Goal: Task Accomplishment & Management: Manage account settings

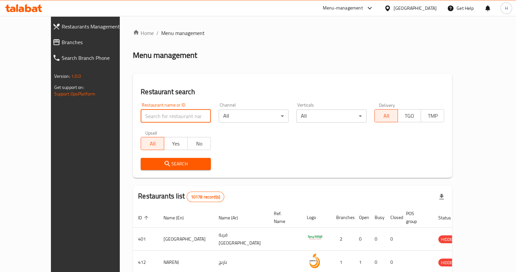
click at [162, 114] on input "search" at bounding box center [176, 115] width 70 height 13
type input "linne chocolate"
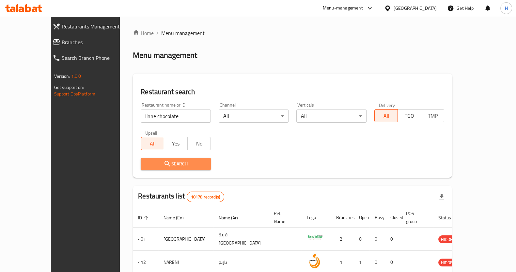
click at [169, 166] on span "Search" at bounding box center [176, 164] width 60 height 8
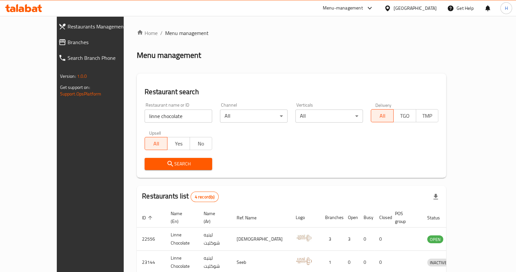
scroll to position [76, 0]
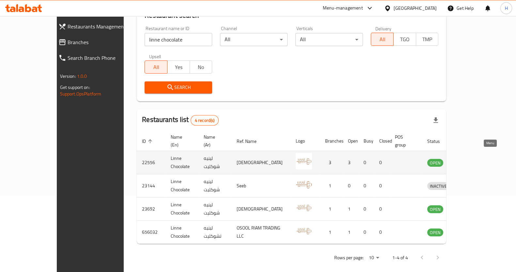
click at [470, 158] on icon "enhanced table" at bounding box center [466, 162] width 8 height 8
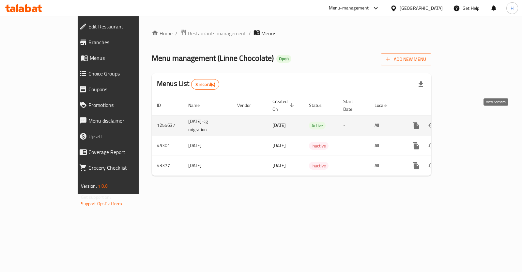
click at [467, 121] on icon "enhanced table" at bounding box center [463, 125] width 8 height 8
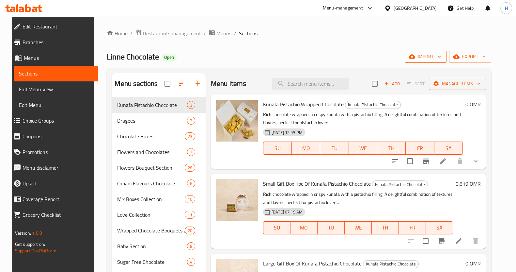
click at [443, 54] on icon "button" at bounding box center [439, 56] width 7 height 7
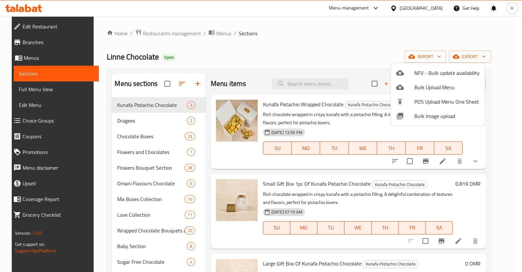
click at [494, 58] on div at bounding box center [261, 136] width 522 height 272
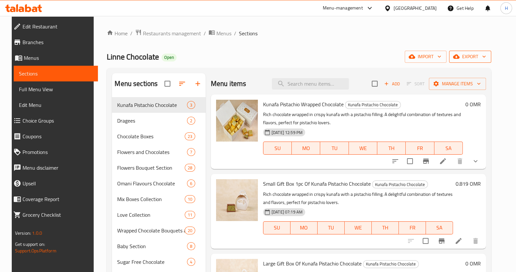
click at [487, 59] on icon "button" at bounding box center [484, 56] width 7 height 7
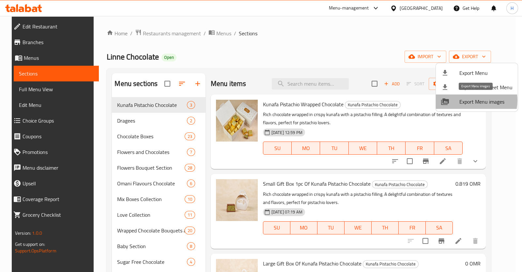
click at [469, 100] on span "Export Menu images" at bounding box center [485, 102] width 53 height 8
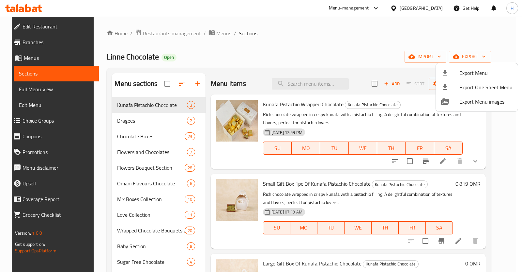
click at [49, 59] on div at bounding box center [261, 136] width 522 height 272
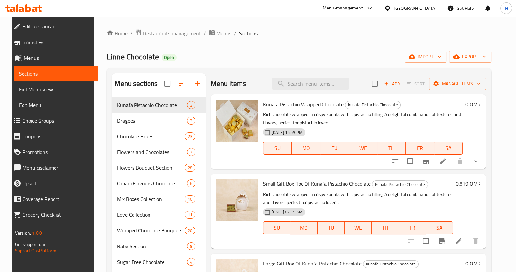
click at [24, 56] on span "Menus" at bounding box center [58, 58] width 69 height 8
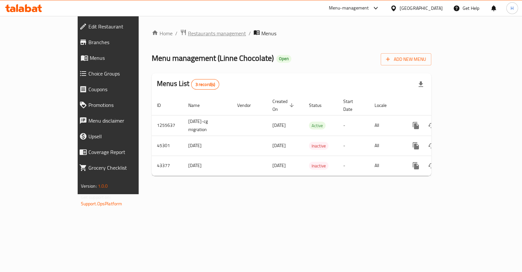
click at [188, 33] on span "Restaurants management" at bounding box center [217, 33] width 58 height 8
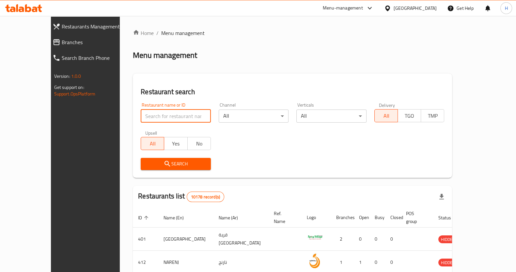
click at [159, 116] on input "search" at bounding box center [176, 115] width 70 height 13
click at [155, 167] on span "Search" at bounding box center [176, 164] width 60 height 8
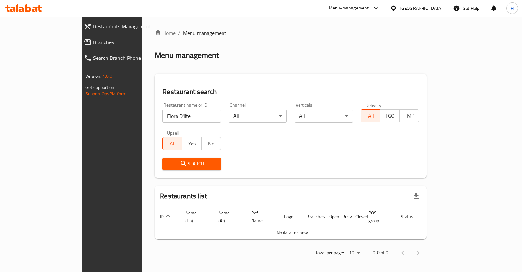
click at [163, 116] on input "Flora D'lite" at bounding box center [192, 115] width 58 height 13
click at [168, 166] on span "Search" at bounding box center [192, 164] width 48 height 8
click at [163, 116] on input "Flora d'lite" at bounding box center [192, 115] width 58 height 13
type input "Flora"
click at [168, 161] on span "Search" at bounding box center [192, 164] width 48 height 8
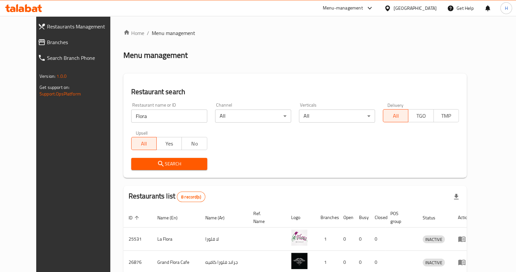
scroll to position [117, 0]
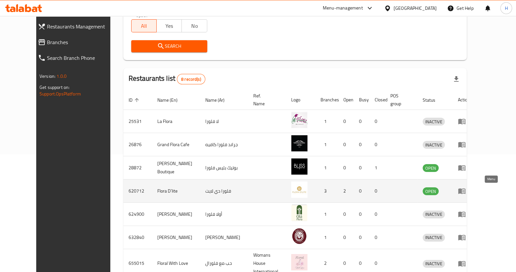
click at [464, 191] on icon "enhanced table" at bounding box center [463, 191] width 2 height 3
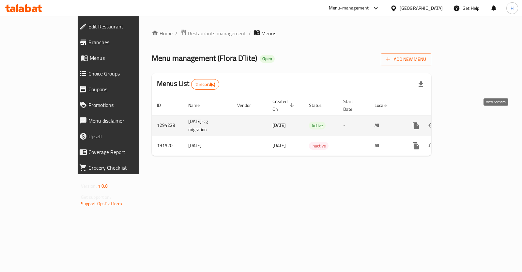
click at [467, 121] on icon "enhanced table" at bounding box center [463, 125] width 8 height 8
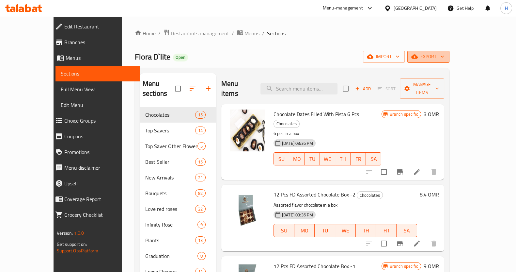
click at [444, 55] on span "export" at bounding box center [428, 57] width 32 height 8
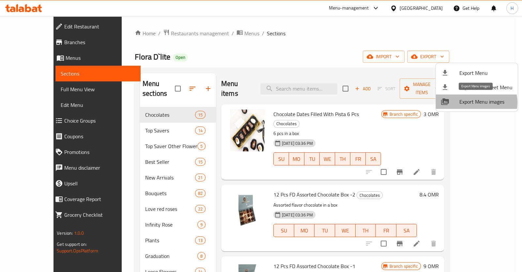
click at [475, 102] on span "Export Menu images" at bounding box center [485, 102] width 53 height 8
click at [461, 102] on span "Export Menu images" at bounding box center [485, 102] width 53 height 8
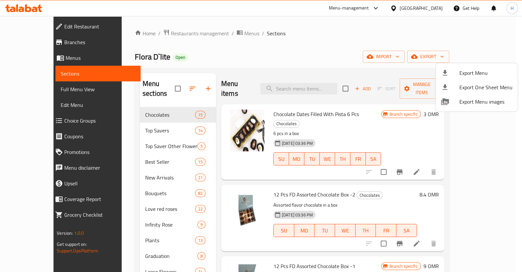
click at [144, 35] on div at bounding box center [261, 136] width 522 height 272
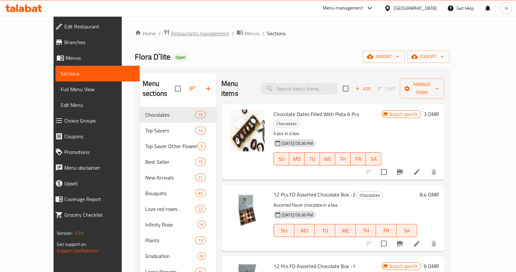
click at [171, 32] on span "Restaurants management" at bounding box center [200, 33] width 58 height 8
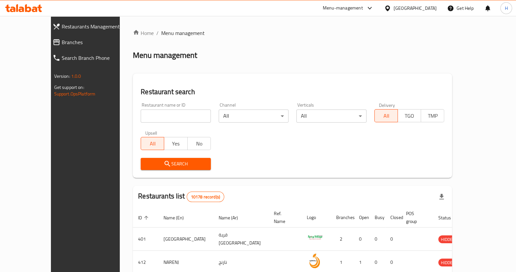
click at [186, 115] on input "search" at bounding box center [176, 115] width 70 height 13
type input "[PERSON_NAME]"
click at [167, 165] on span "Search" at bounding box center [176, 164] width 60 height 8
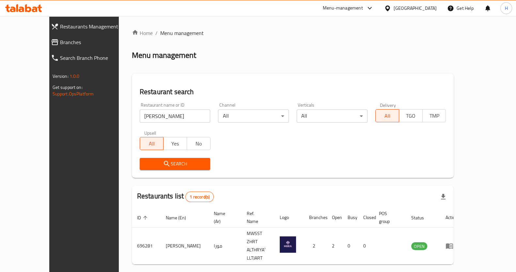
click at [363, 6] on div "Menu-management" at bounding box center [343, 8] width 40 height 8
click at [347, 84] on div "Restaurant-Management" at bounding box center [338, 87] width 51 height 7
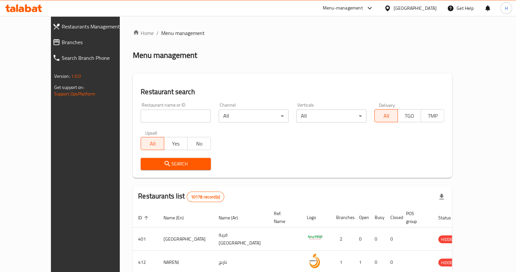
click at [158, 119] on input "search" at bounding box center [176, 115] width 70 height 13
type input "[PERSON_NAME]"
click at [163, 165] on icon "submit" at bounding box center [167, 164] width 8 height 8
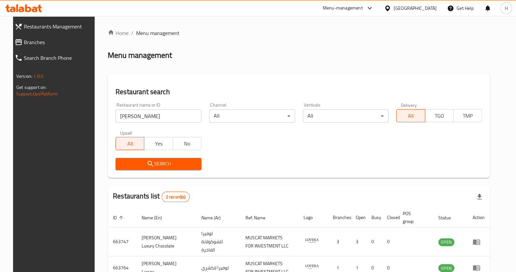
scroll to position [37, 0]
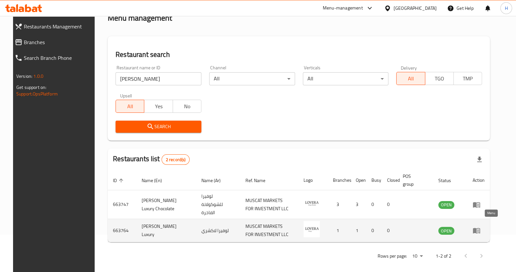
click at [480, 226] on icon "enhanced table" at bounding box center [477, 230] width 8 height 8
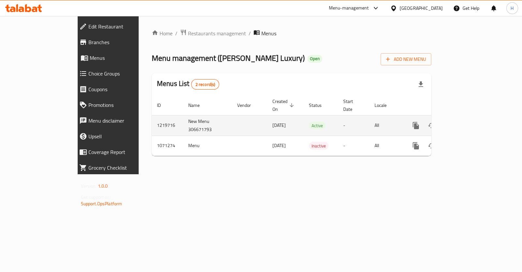
click at [471, 117] on link "enhanced table" at bounding box center [463, 125] width 16 height 16
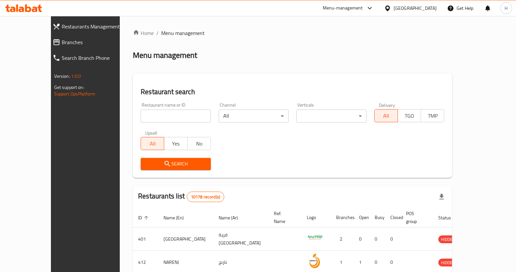
scroll to position [37, 0]
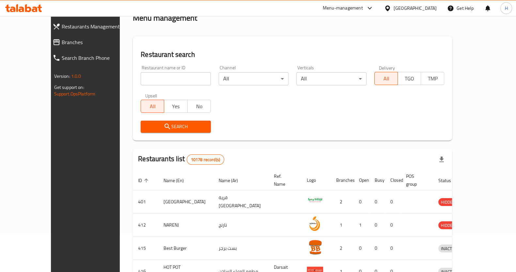
click at [149, 74] on input "search" at bounding box center [176, 78] width 70 height 13
click at [163, 125] on span "Search" at bounding box center [176, 126] width 60 height 8
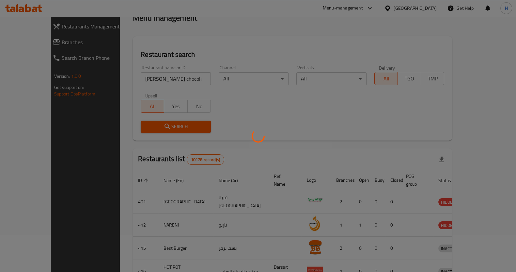
scroll to position [0, 0]
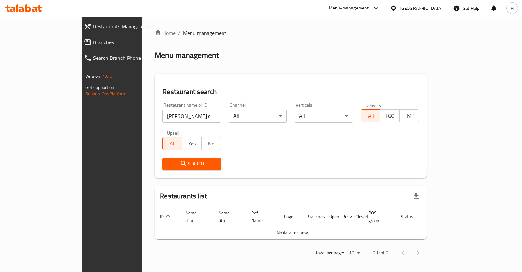
click at [181, 110] on input "lovera chocolate luxury" at bounding box center [192, 115] width 58 height 13
type input "lovera"
click button "Search" at bounding box center [192, 164] width 58 height 12
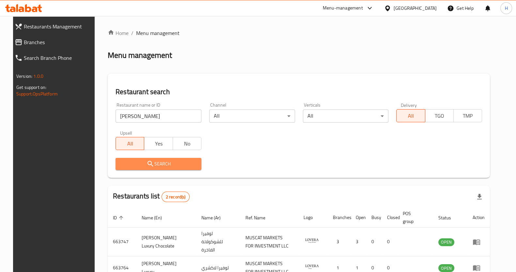
click at [133, 164] on span "Search" at bounding box center [158, 164] width 75 height 8
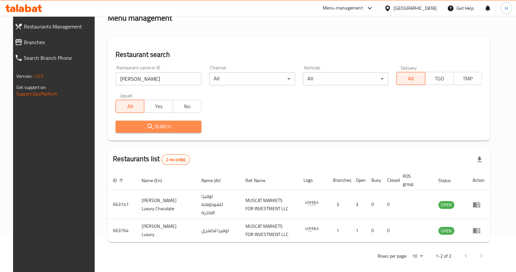
click at [187, 128] on span "Search" at bounding box center [158, 126] width 75 height 8
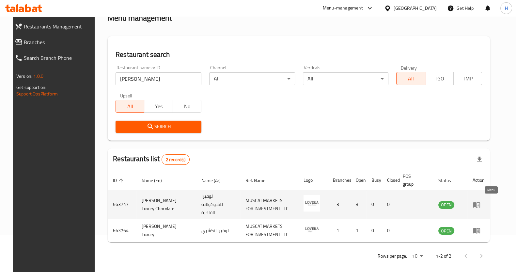
click at [480, 202] on icon "enhanced table" at bounding box center [476, 205] width 7 height 6
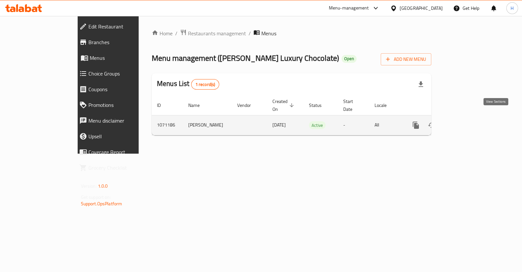
click at [466, 122] on icon "enhanced table" at bounding box center [463, 125] width 6 height 6
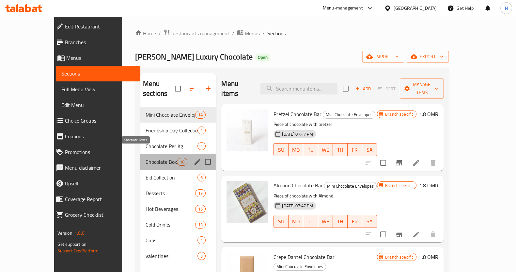
click at [146, 158] on span "Chocolate Boxes" at bounding box center [161, 162] width 31 height 8
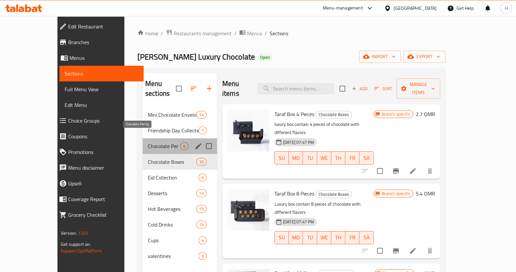
click at [148, 142] on span "Chocolate Per Kg" at bounding box center [164, 146] width 32 height 8
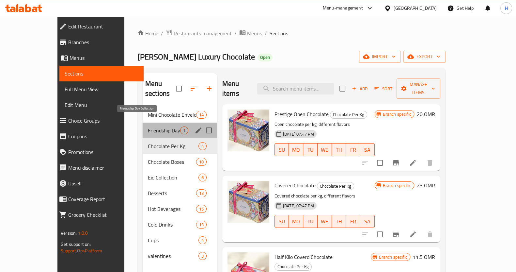
click at [148, 126] on span "Friendship Day Collection" at bounding box center [164, 130] width 32 height 8
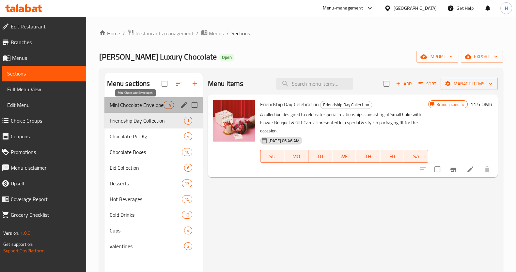
click at [148, 105] on span "Mini Chocolate Envelopes" at bounding box center [137, 105] width 54 height 8
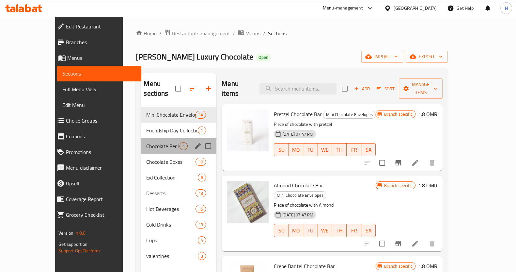
click at [148, 138] on div "Chocolate Per Kg 4" at bounding box center [178, 146] width 75 height 16
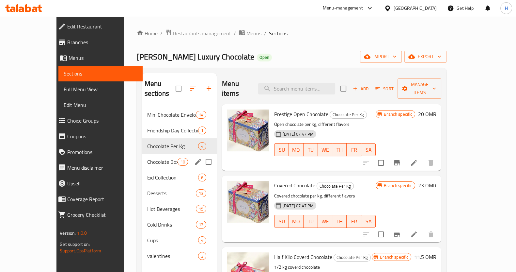
click at [150, 154] on div "Chocolate Boxes 10" at bounding box center [179, 162] width 75 height 16
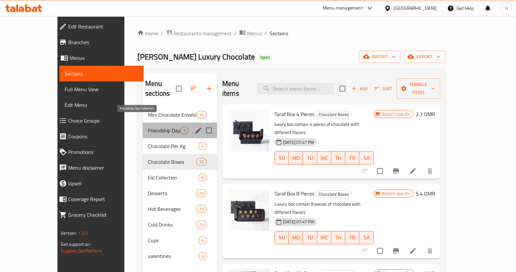
click at [152, 126] on span "Friendship Day Collection" at bounding box center [164, 130] width 32 height 8
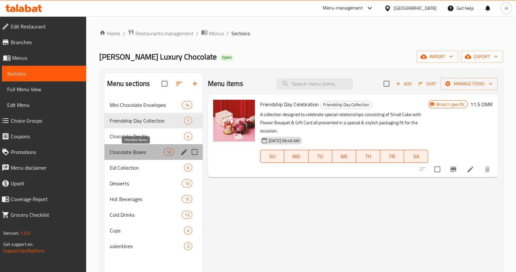
click at [135, 154] on span "Chocolate Boxes" at bounding box center [137, 152] width 54 height 8
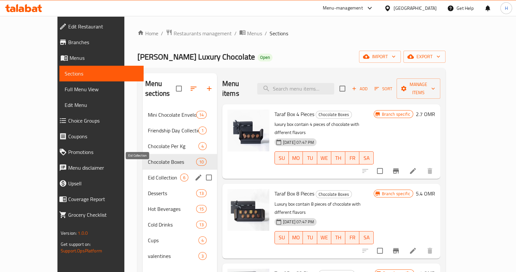
click at [148, 173] on span "Eid Collection" at bounding box center [164, 177] width 32 height 8
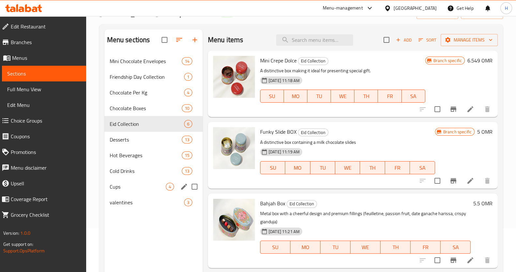
scroll to position [44, 0]
click at [137, 144] on div "Desserts 13" at bounding box center [153, 139] width 98 height 16
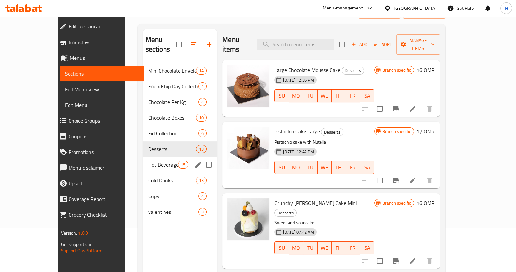
click at [148, 161] on span "Hot Beverages" at bounding box center [163, 165] width 30 height 8
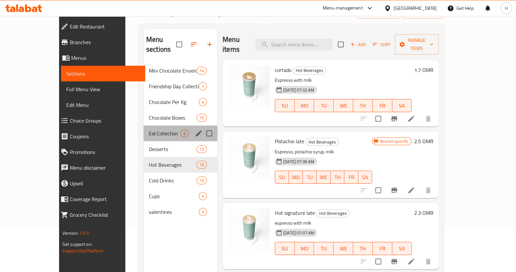
click at [144, 125] on div "Eid Collection 6" at bounding box center [181, 133] width 74 height 16
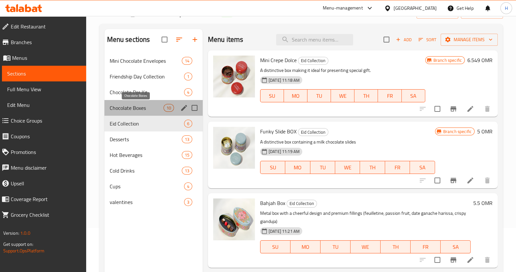
click at [135, 111] on span "Chocolate Boxes" at bounding box center [137, 108] width 54 height 8
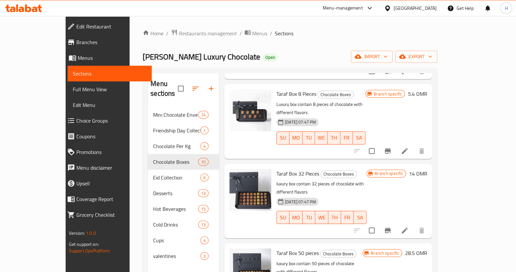
scroll to position [100, 0]
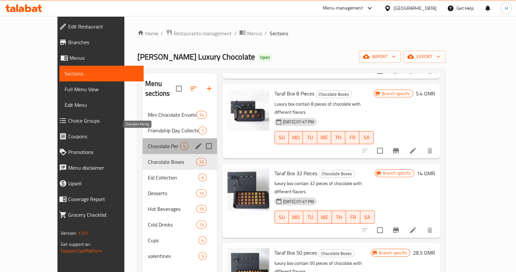
click at [148, 142] on span "Chocolate Per Kg" at bounding box center [164, 146] width 32 height 8
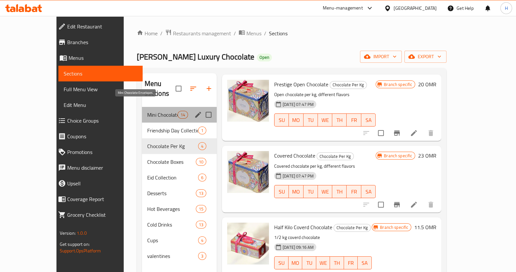
click at [147, 111] on span "Mini Chocolate Envelopes" at bounding box center [162, 115] width 30 height 8
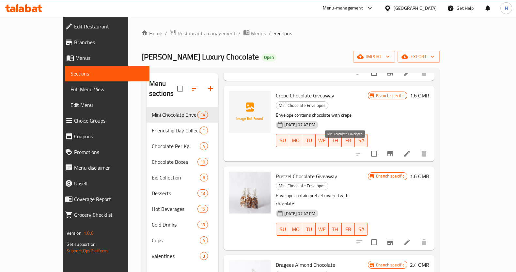
scroll to position [91, 0]
